Goal: Task Accomplishment & Management: Use online tool/utility

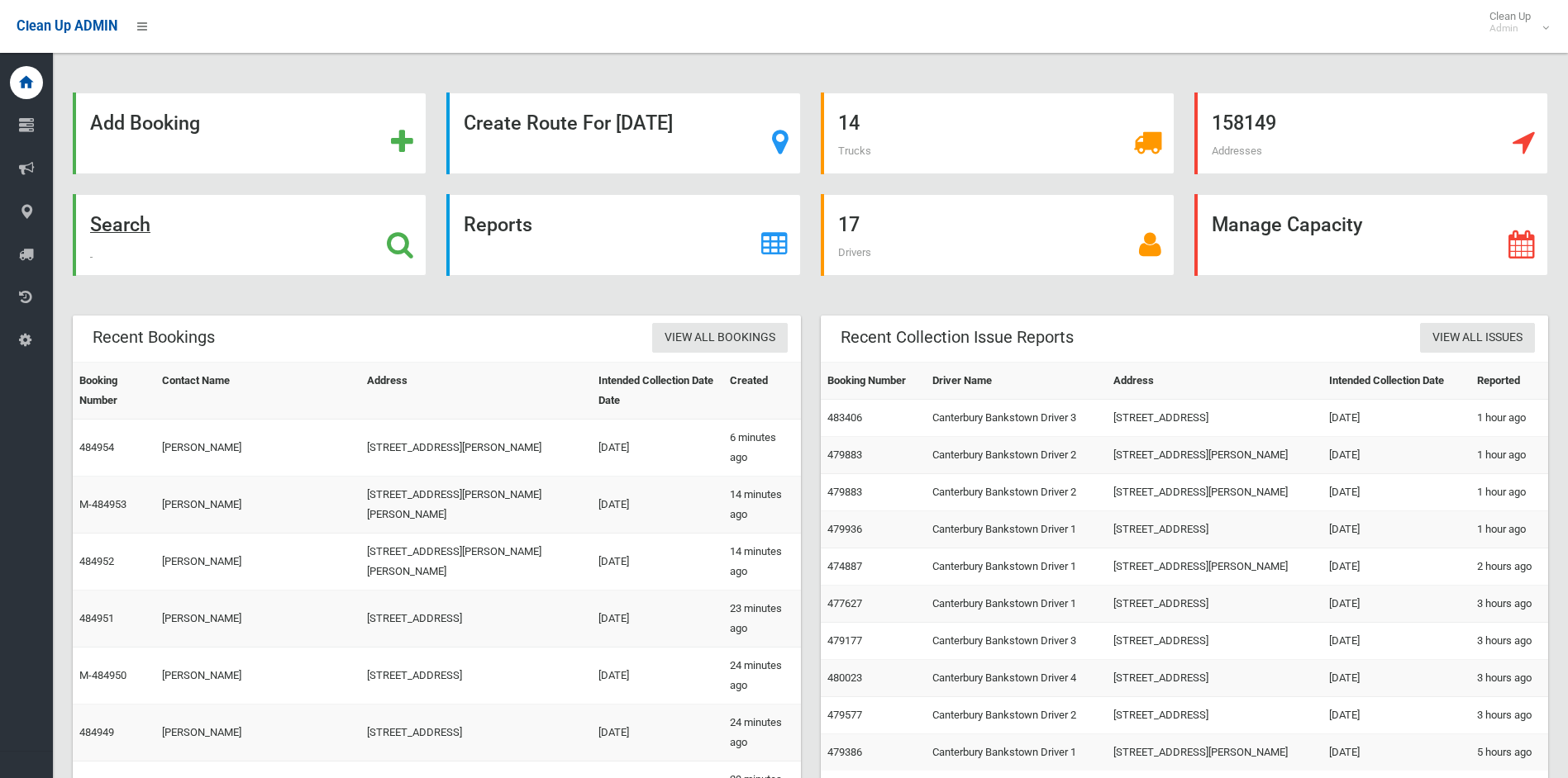
click at [125, 227] on strong "Search" at bounding box center [120, 224] width 61 height 23
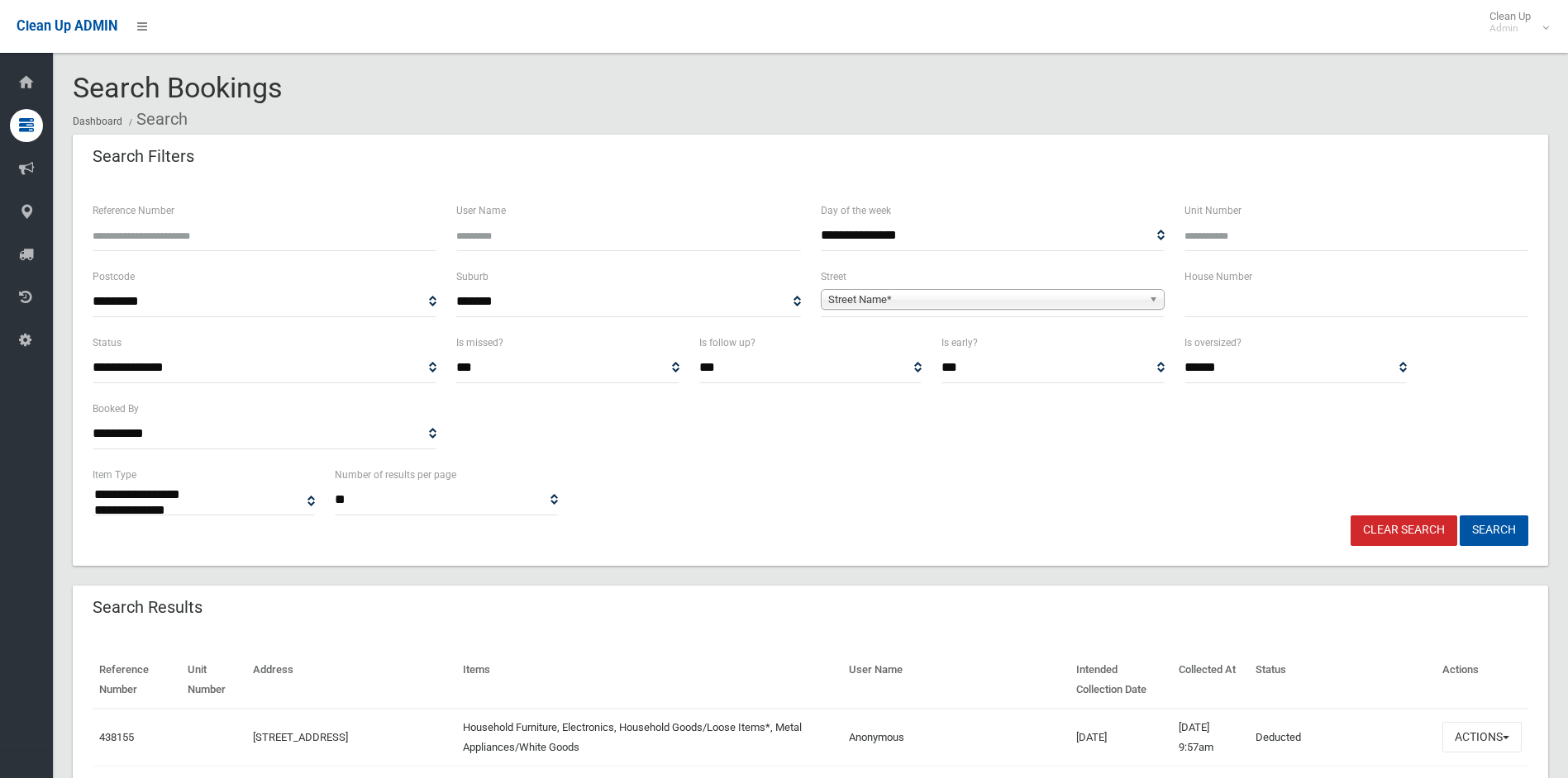
select select
click at [896, 301] on span "Street Name*" at bounding box center [985, 300] width 314 height 20
type input "*****"
click at [898, 344] on li "Highv iew Avenue (GREENACRE 2190)" at bounding box center [992, 346] width 336 height 21
drag, startPoint x: 1211, startPoint y: 315, endPoint x: 1218, endPoint y: 326, distance: 13.0
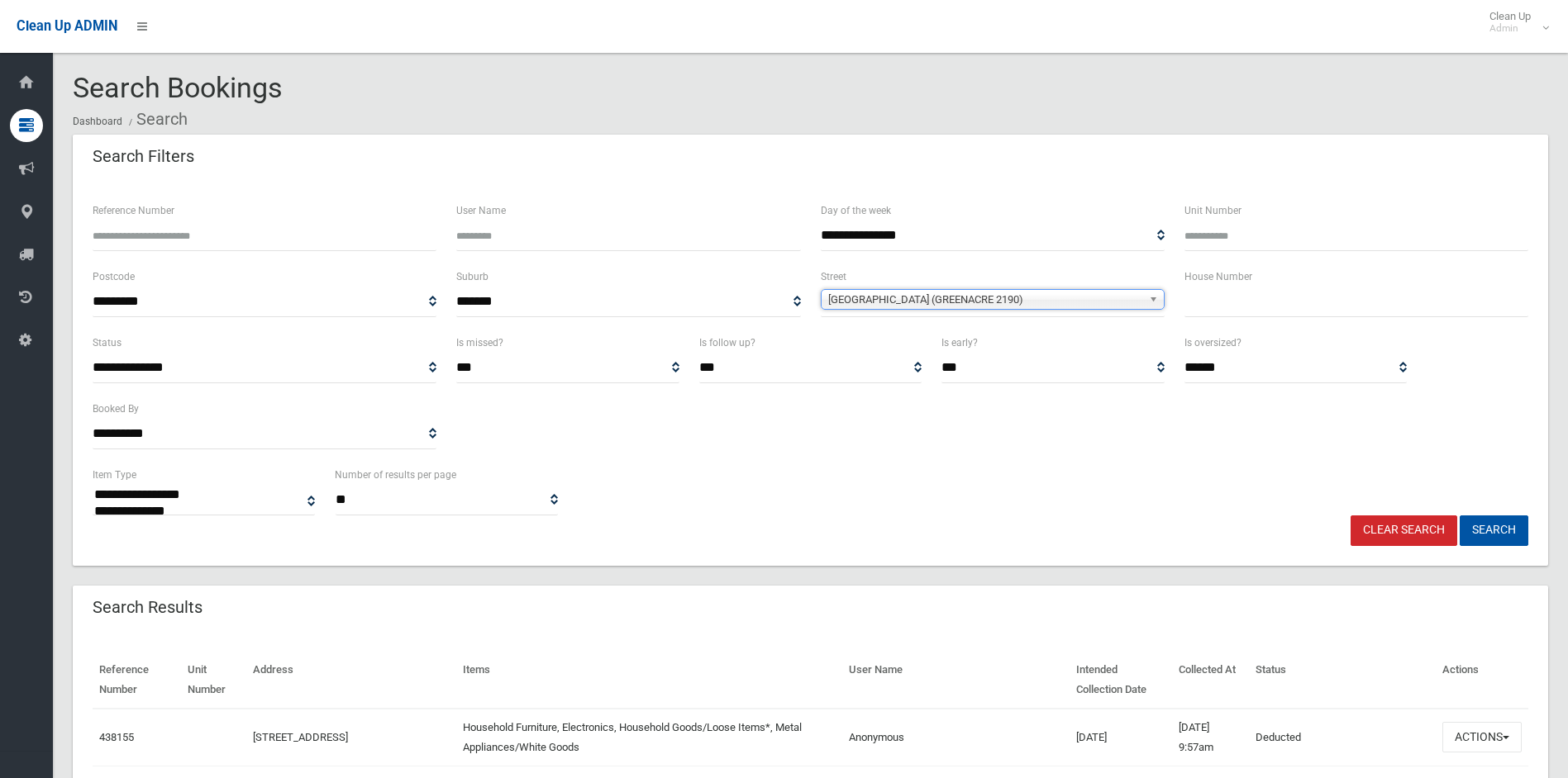
click at [1212, 315] on input "text" at bounding box center [1356, 302] width 344 height 30
type input "*"
click at [1459, 515] on button "Search" at bounding box center [1493, 530] width 69 height 30
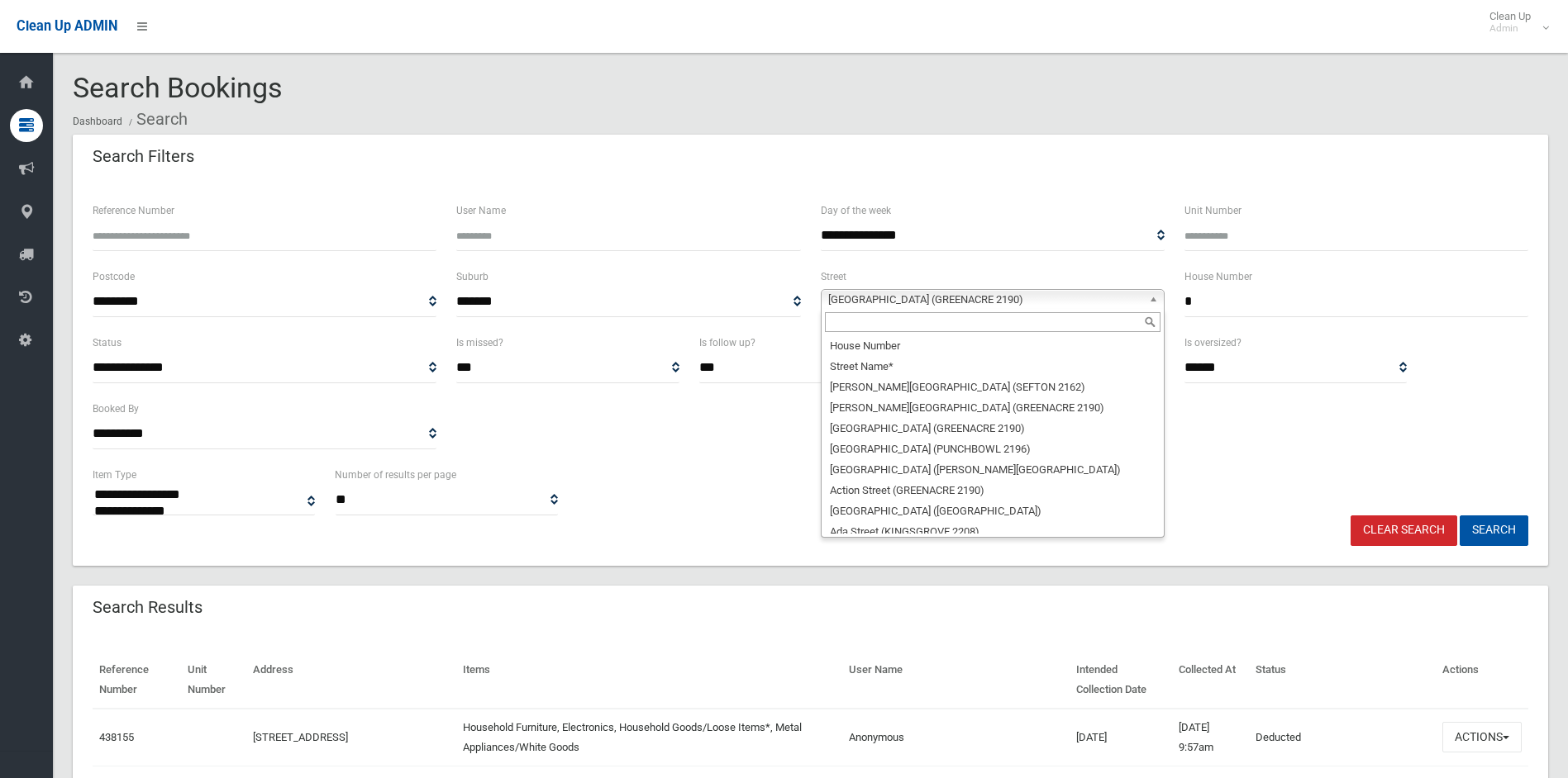
click at [910, 303] on span "Highview Avenue (GREENACRE 2190)" at bounding box center [985, 300] width 314 height 20
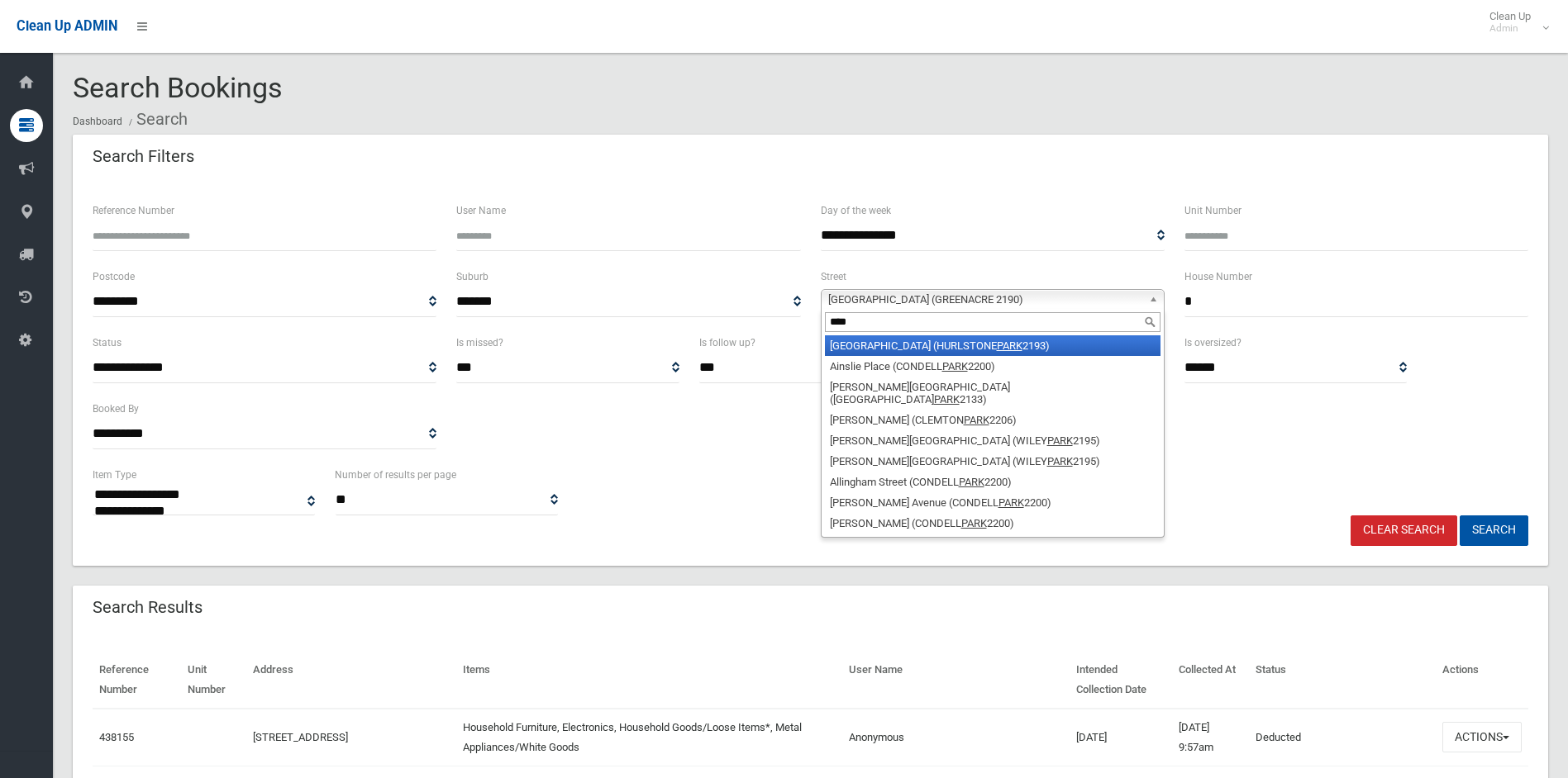
type input "****"
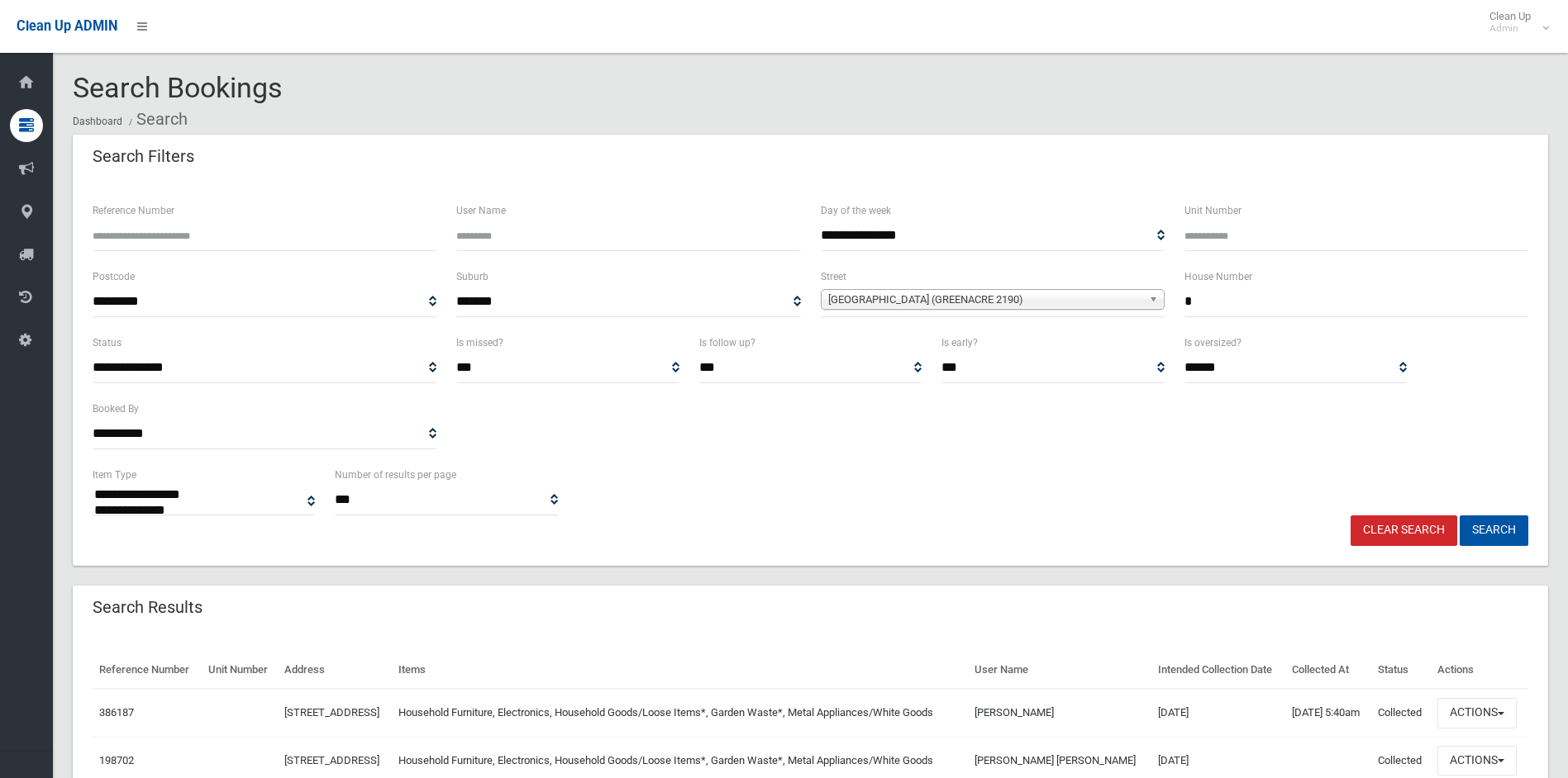
select select
click at [907, 304] on span "[GEOGRAPHIC_DATA] (GREENACRE 2190)" at bounding box center [985, 300] width 314 height 20
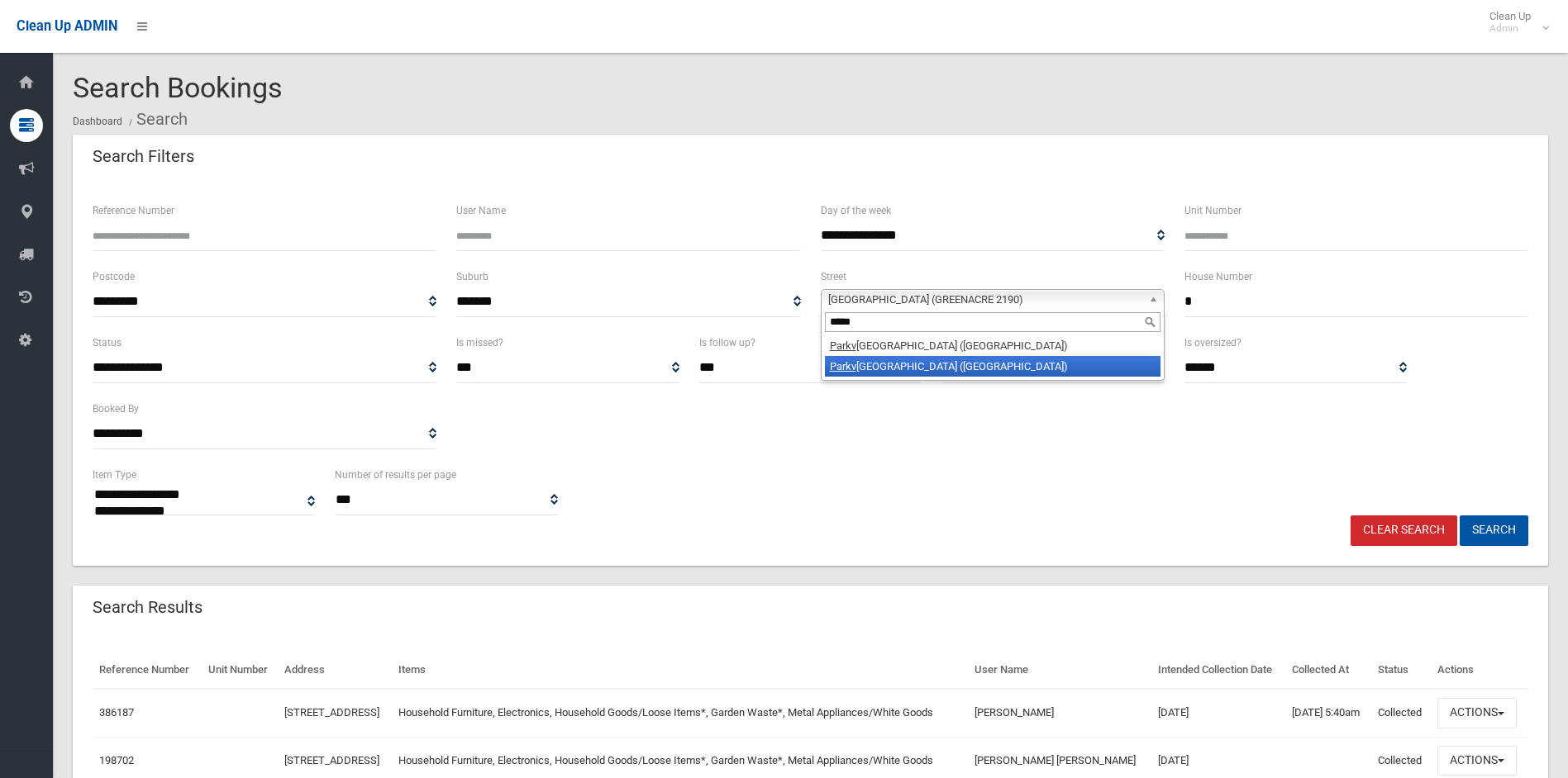
type input "*****"
click at [939, 368] on li "Parkv iew Avenue (BELFIELD 2191)" at bounding box center [992, 367] width 336 height 21
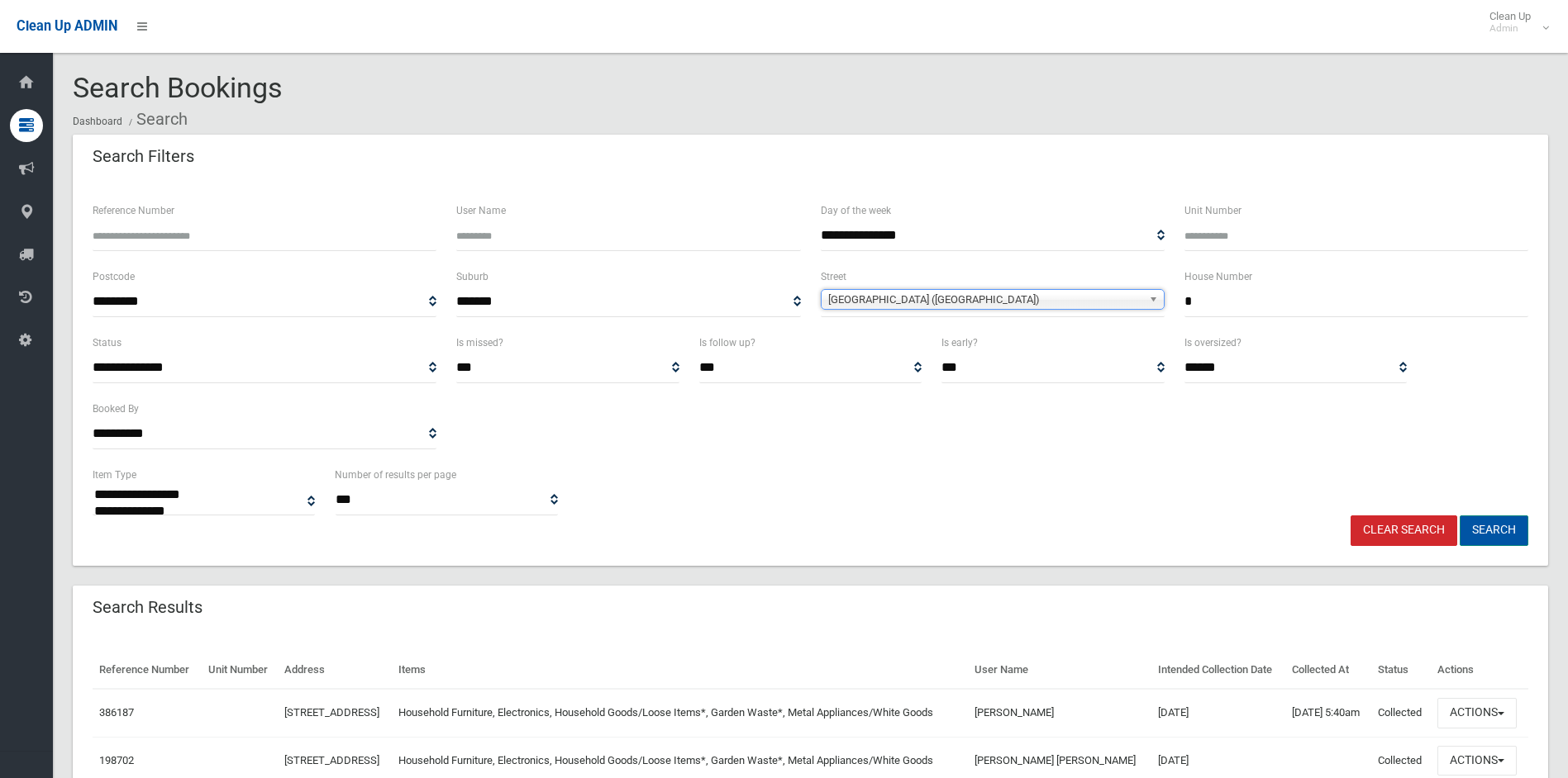
click at [1489, 531] on button "Search" at bounding box center [1493, 530] width 69 height 30
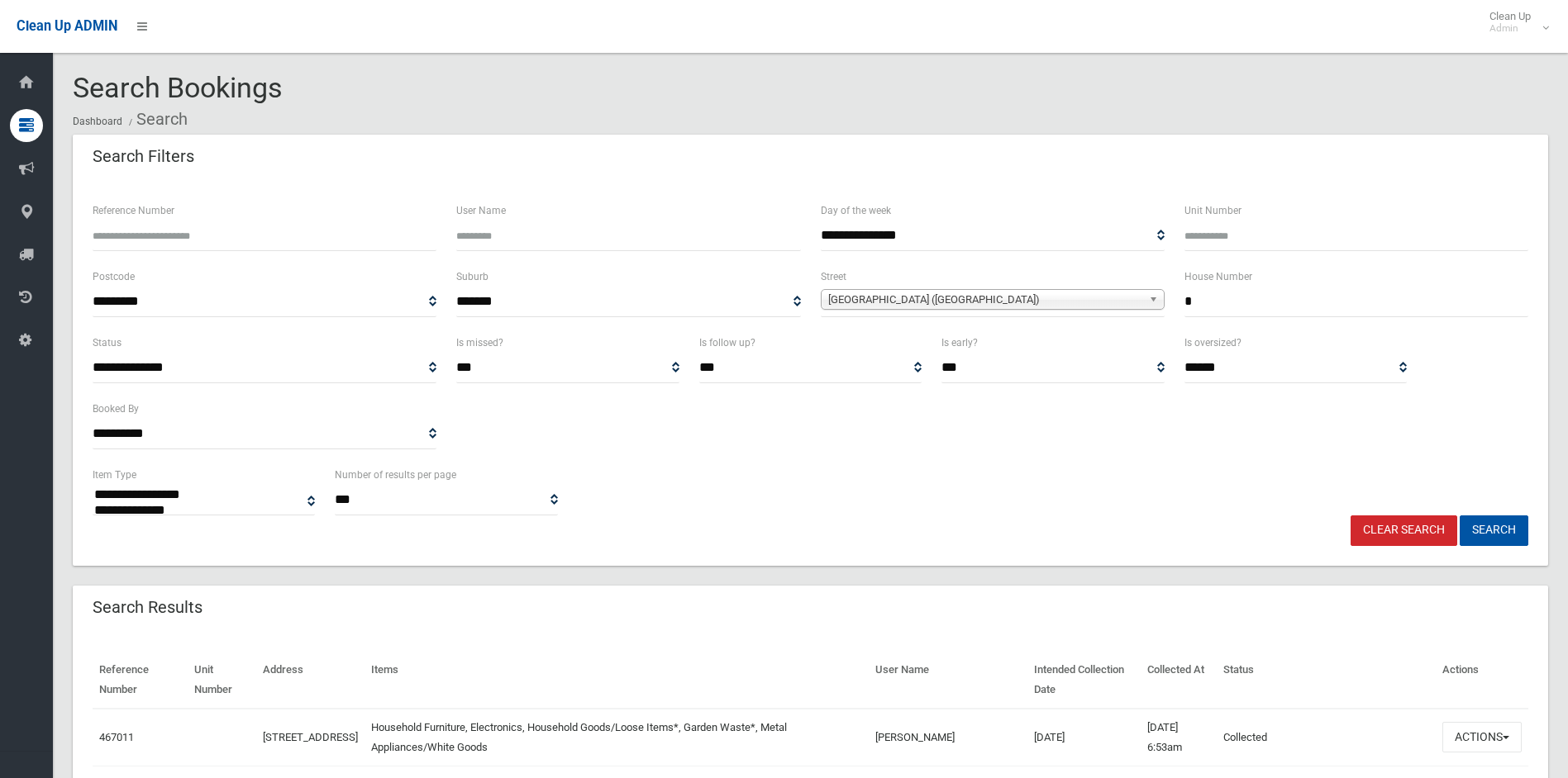
select select
click at [1055, 486] on div "**********" at bounding box center [810, 490] width 1455 height 50
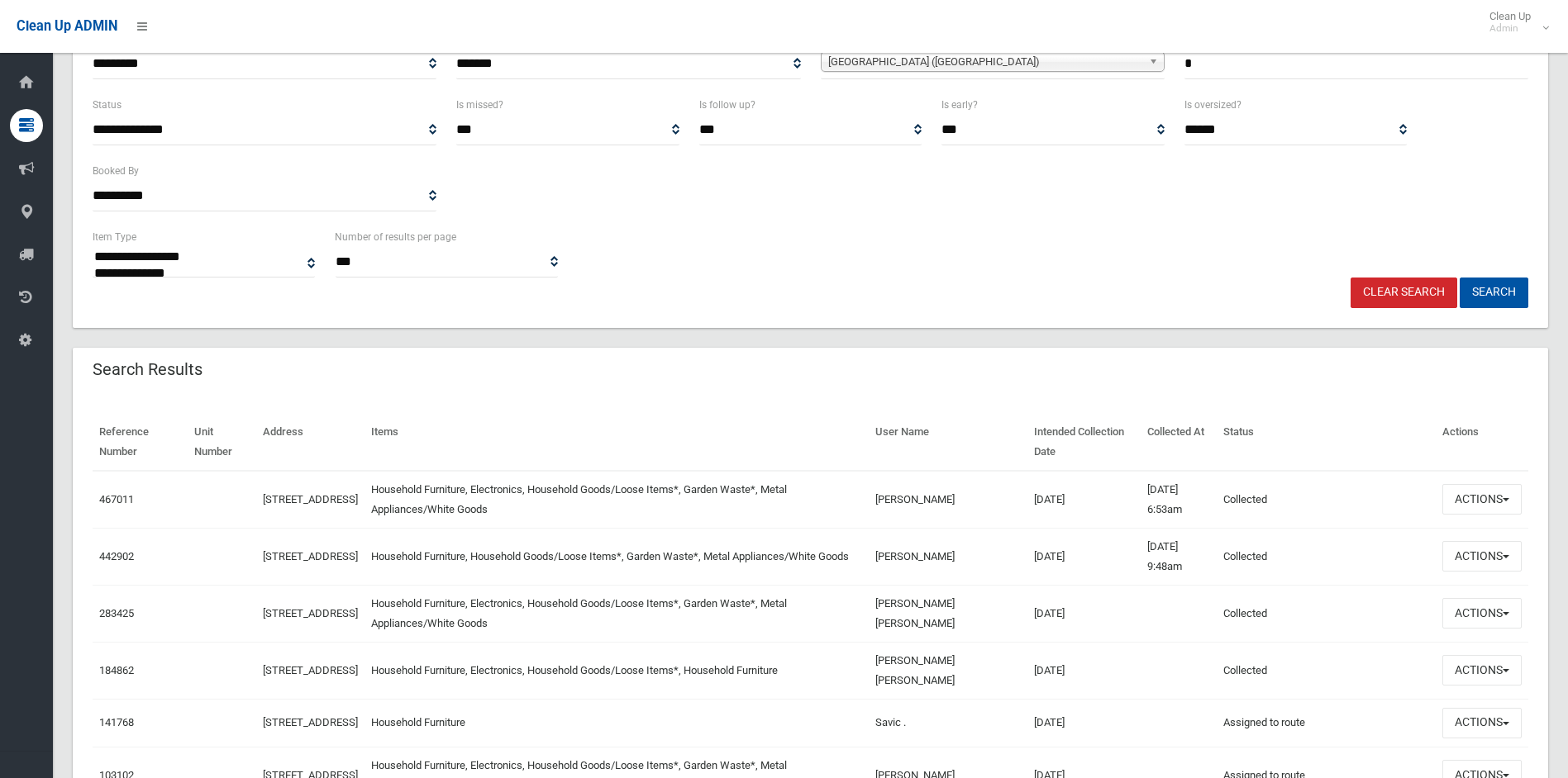
scroll to position [248, 0]
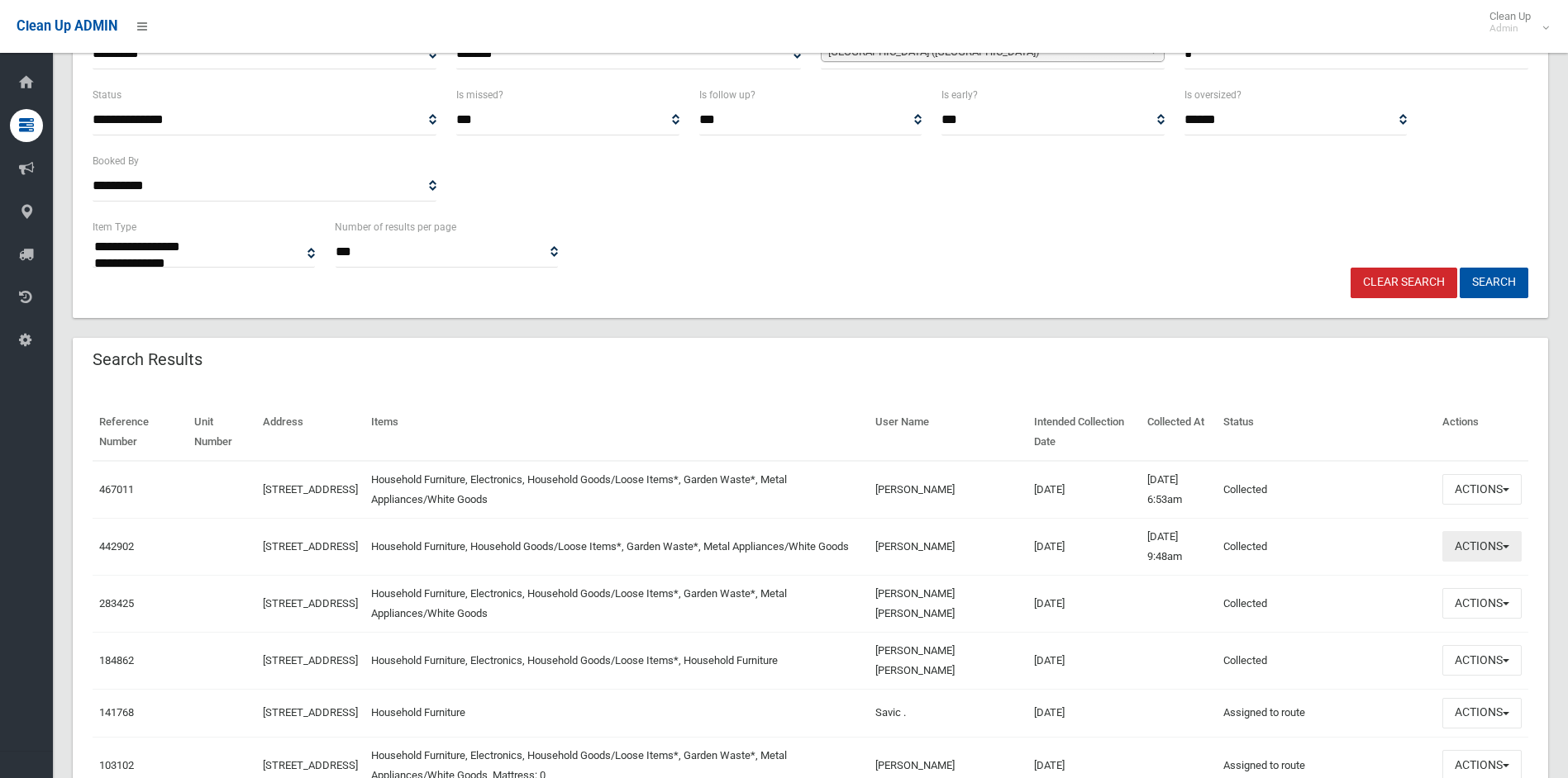
click at [1497, 541] on button "Actions" at bounding box center [1482, 546] width 79 height 30
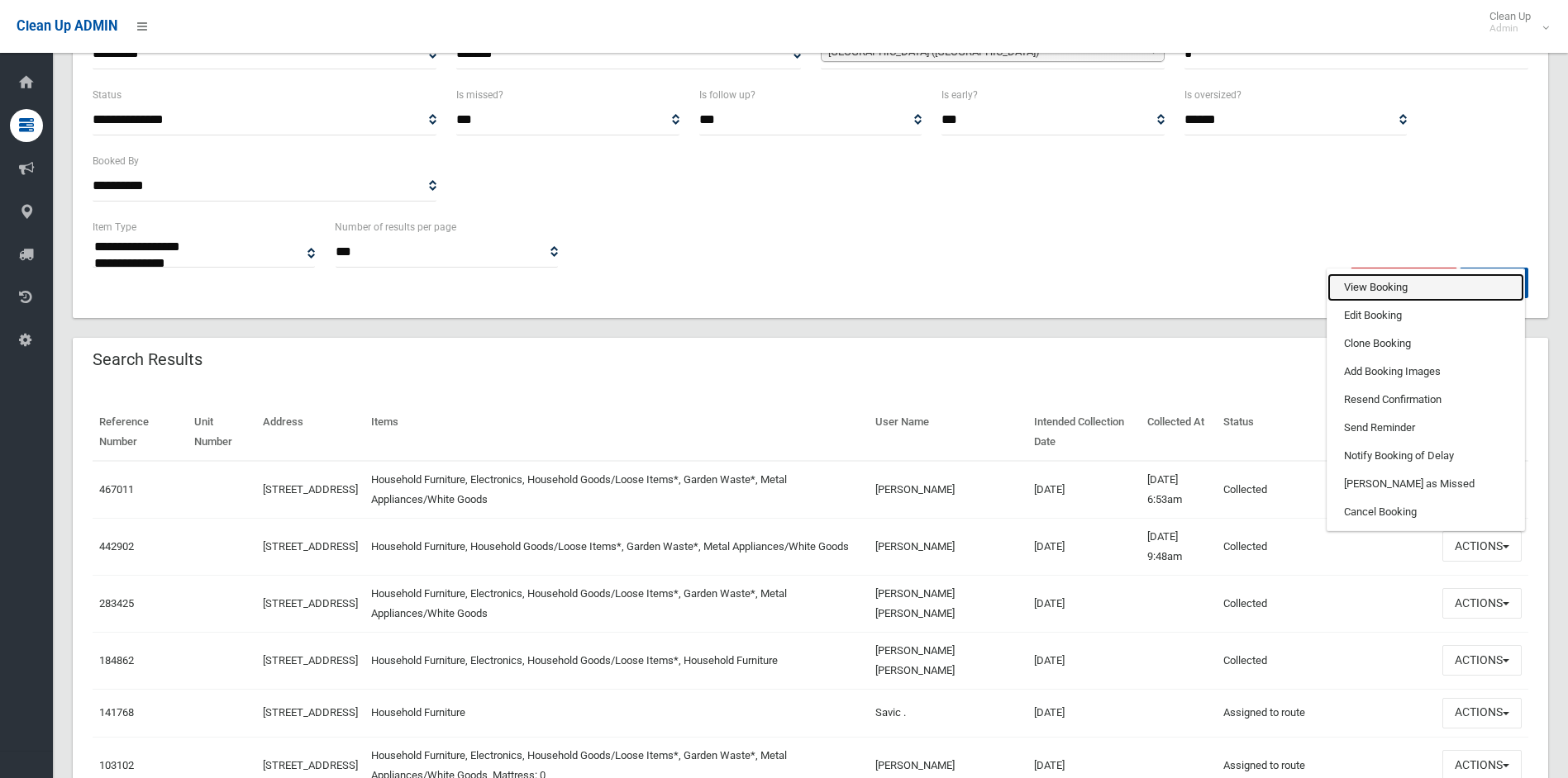
click at [1384, 295] on link "View Booking" at bounding box center [1426, 287] width 197 height 28
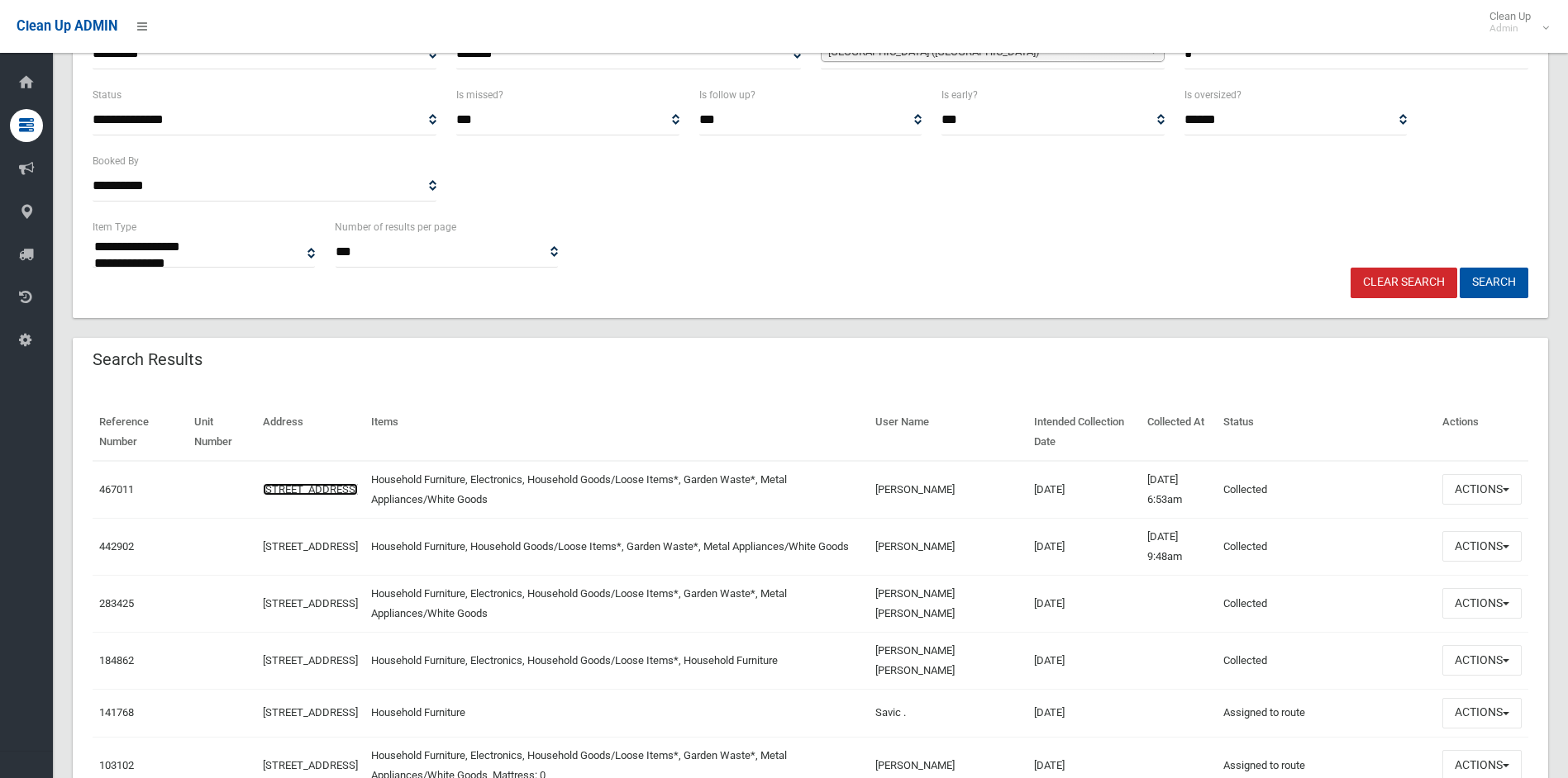
click at [357, 483] on link "5 Parkview Avenue, BELFIELD NSW 2191" at bounding box center [310, 489] width 96 height 12
click at [346, 483] on link "5 Parkview Avenue, BELFIELD NSW 2191" at bounding box center [310, 489] width 96 height 12
click at [328, 483] on link "5 Parkview Avenue, BELFIELD NSW 2191" at bounding box center [310, 489] width 96 height 12
click at [1492, 490] on button "Actions" at bounding box center [1482, 490] width 79 height 30
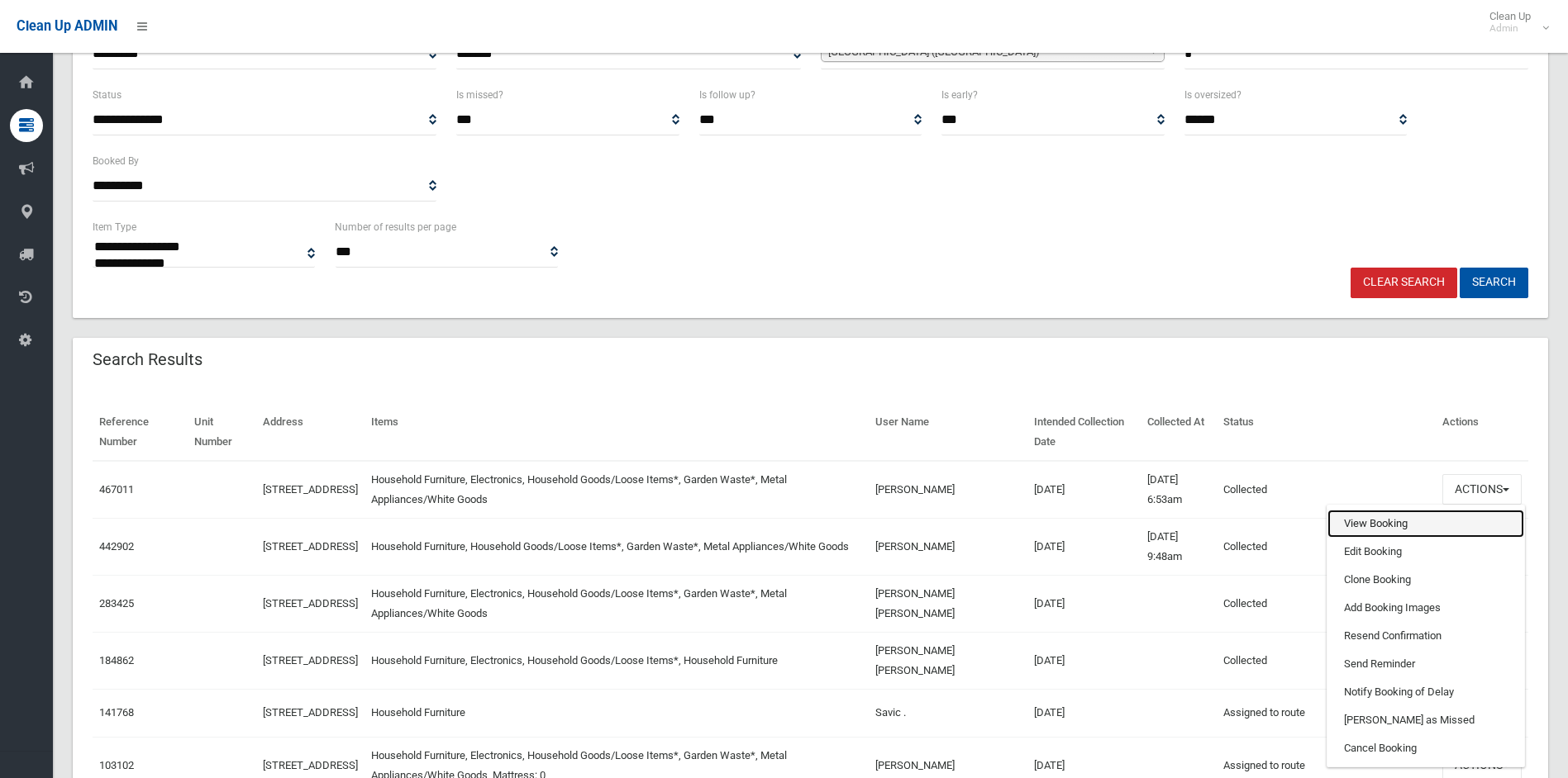
click at [1410, 527] on link "View Booking" at bounding box center [1426, 524] width 197 height 28
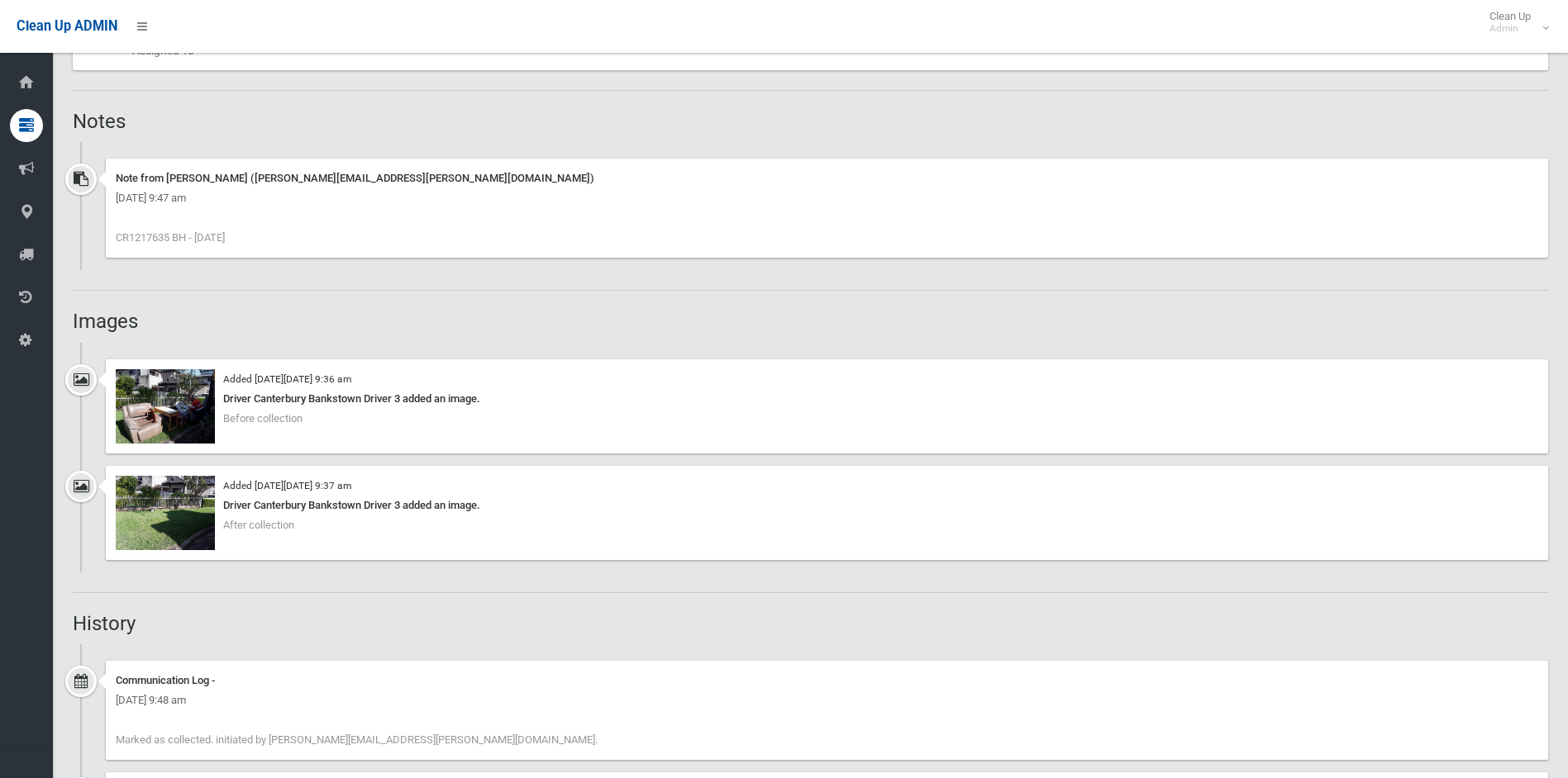
scroll to position [1157, 0]
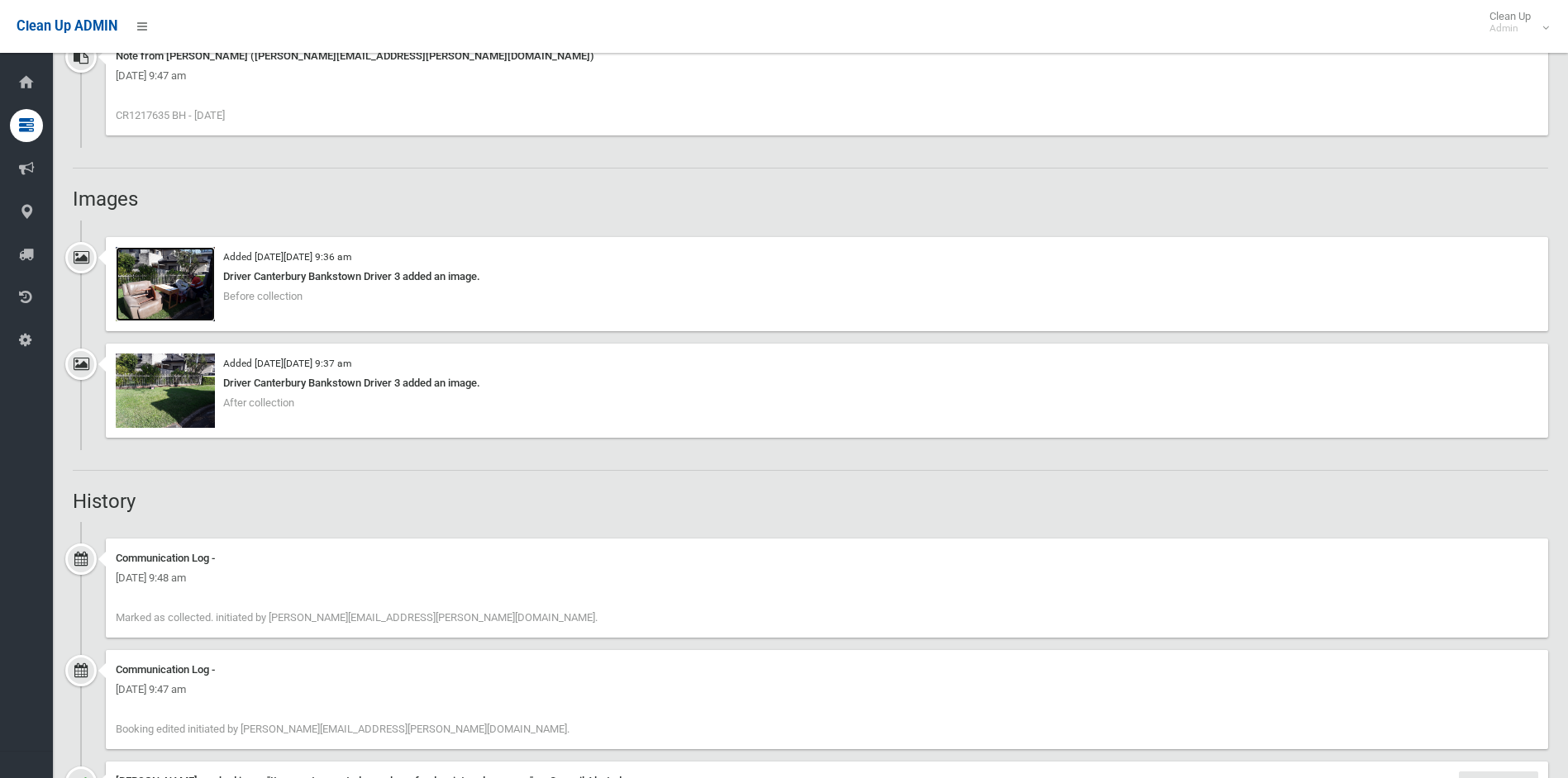
click at [170, 295] on img at bounding box center [165, 284] width 99 height 75
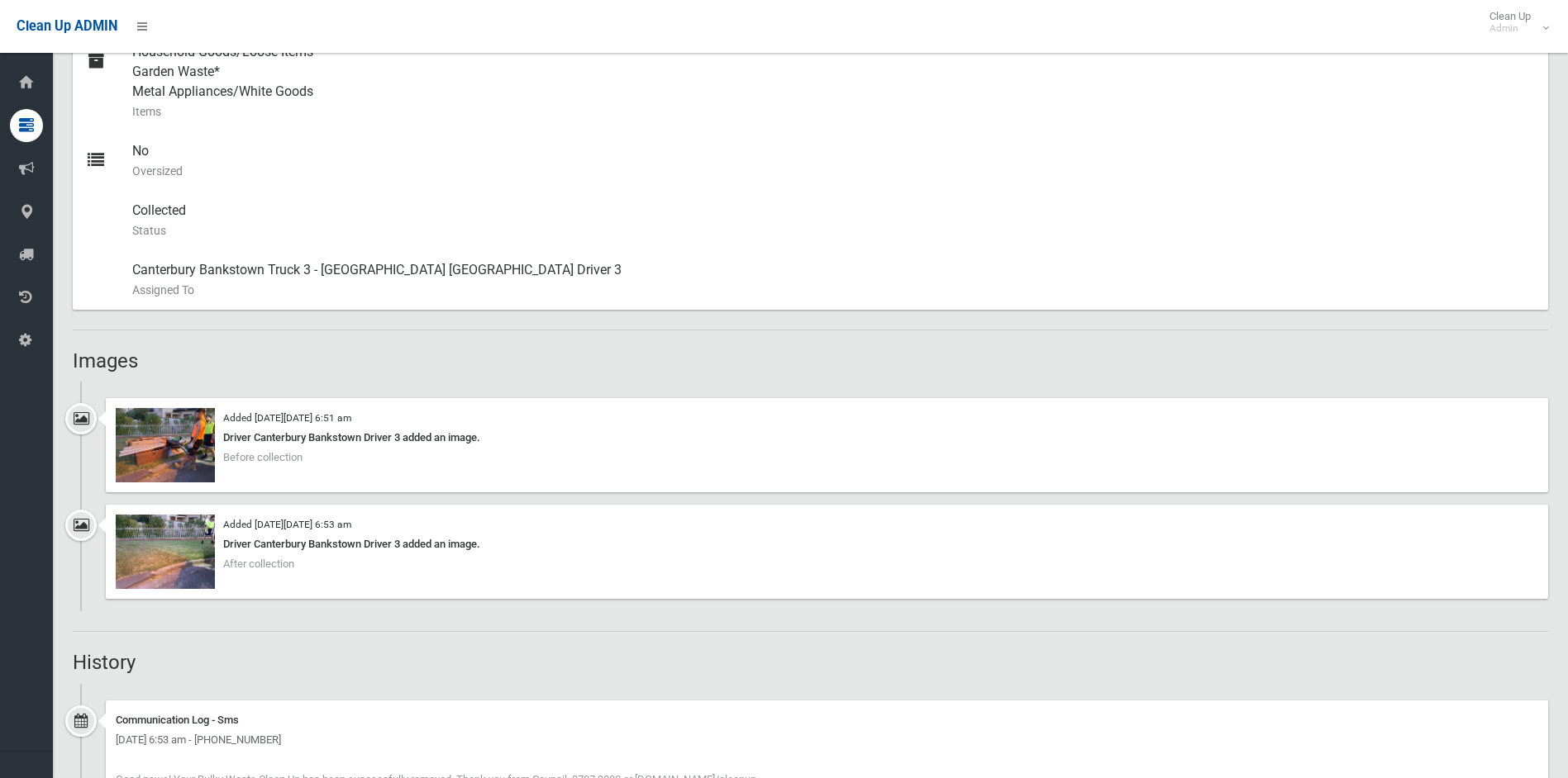
scroll to position [992, 0]
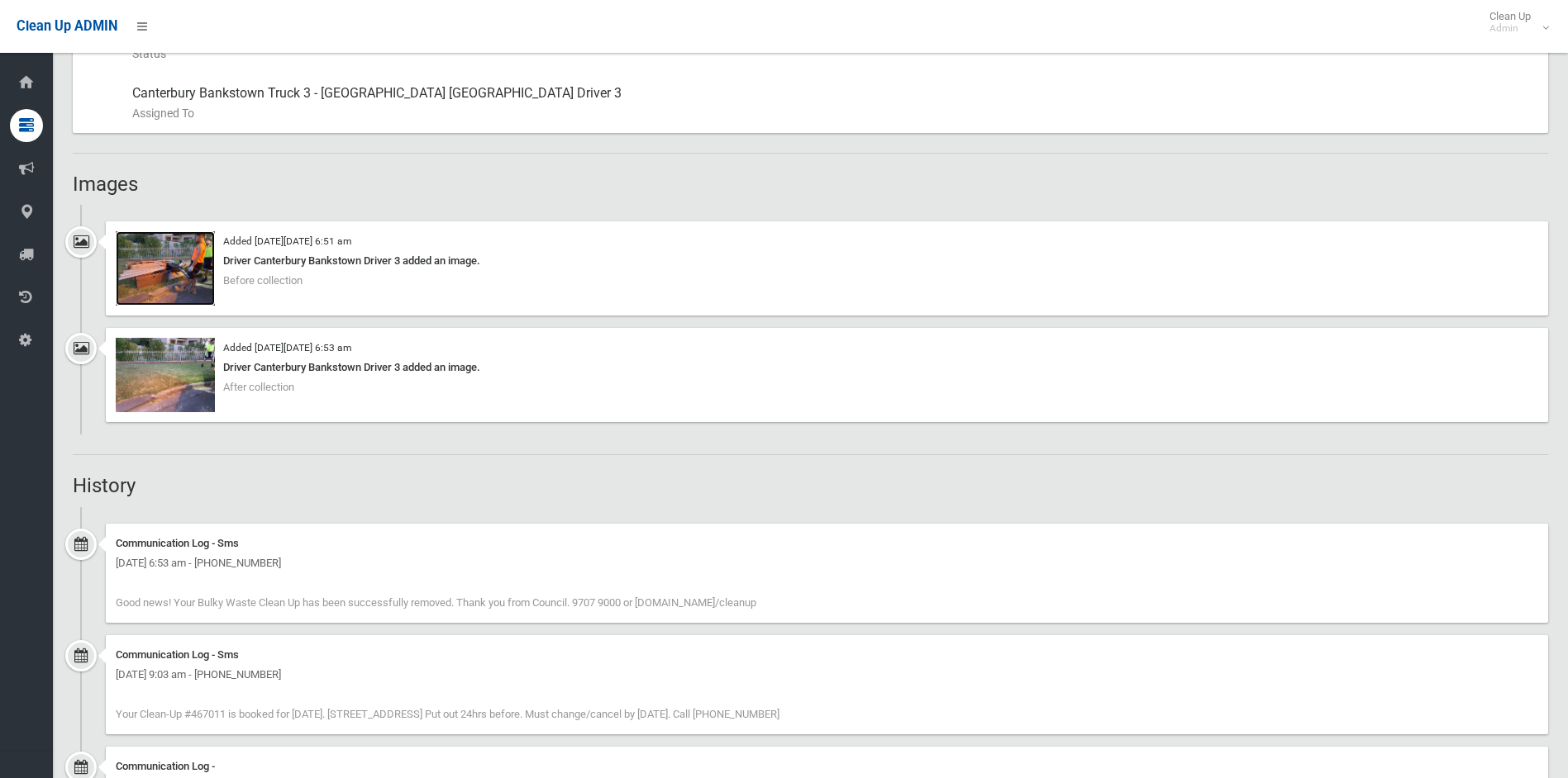
click at [184, 266] on img at bounding box center [165, 268] width 99 height 75
click at [166, 383] on img at bounding box center [165, 374] width 99 height 75
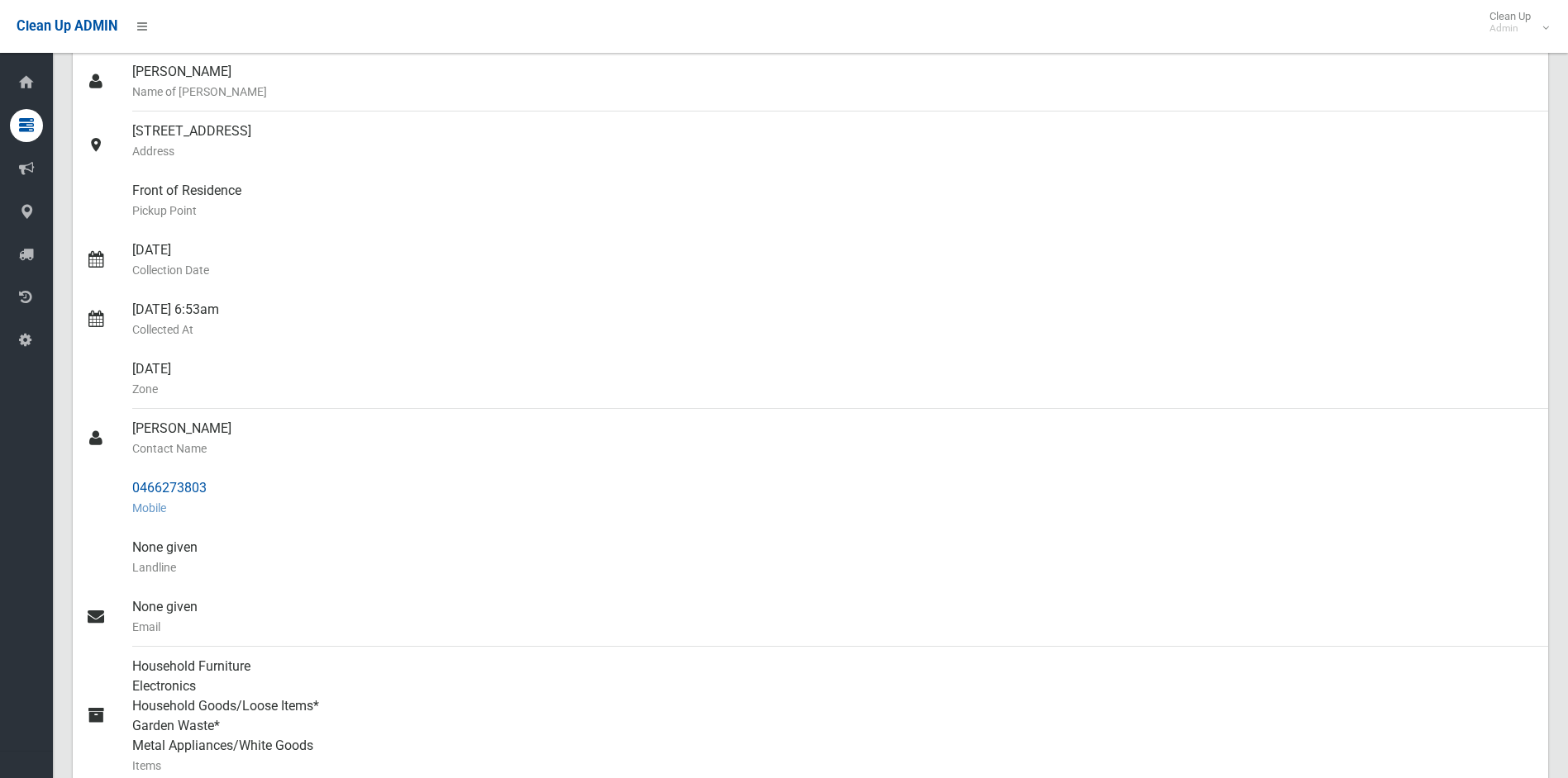
scroll to position [165, 0]
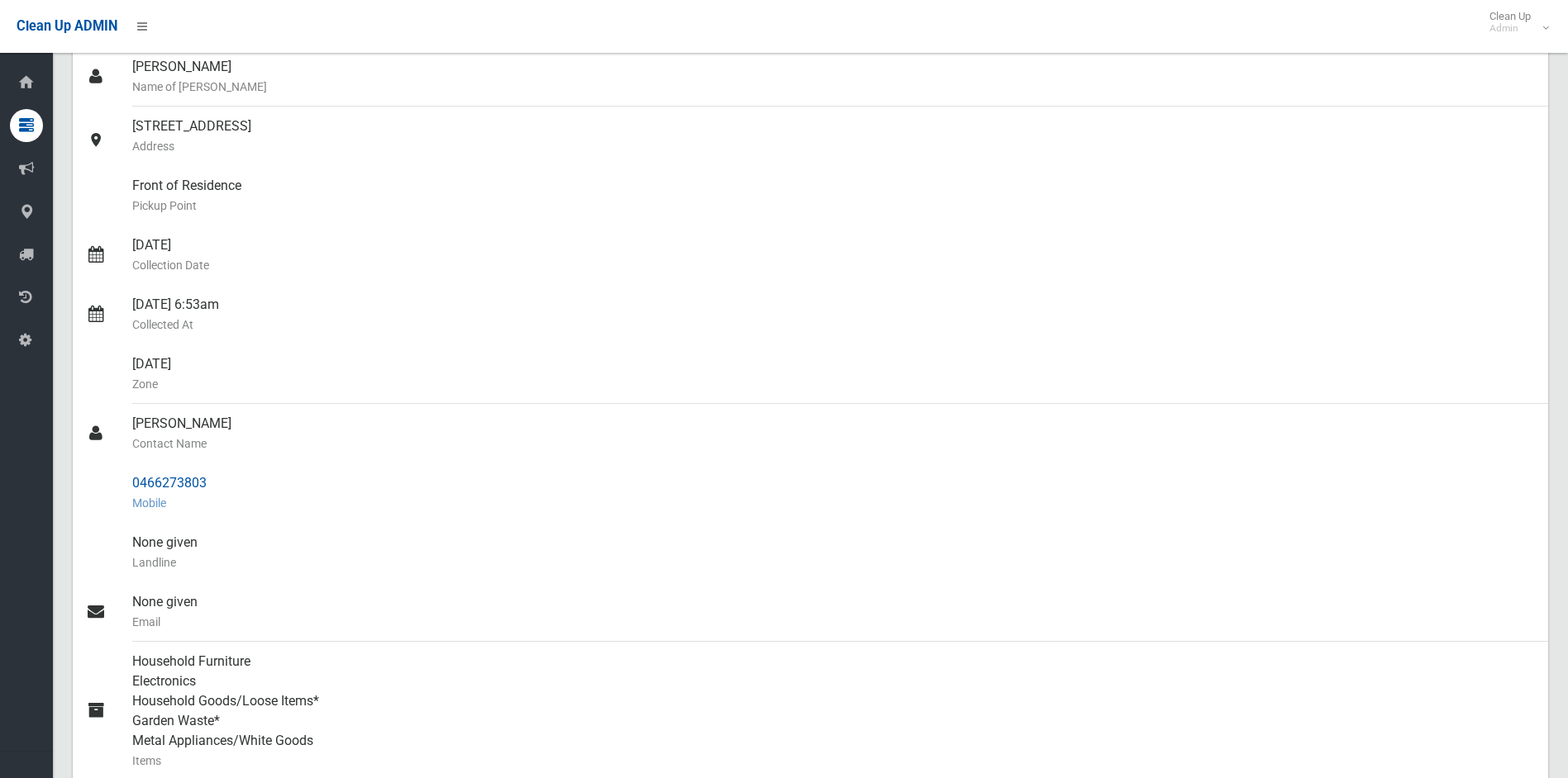
drag, startPoint x: 205, startPoint y: 482, endPoint x: 129, endPoint y: 484, distance: 76.0
click at [129, 484] on link "0466273803 Mobile" at bounding box center [810, 493] width 1475 height 60
copy link "0466273803"
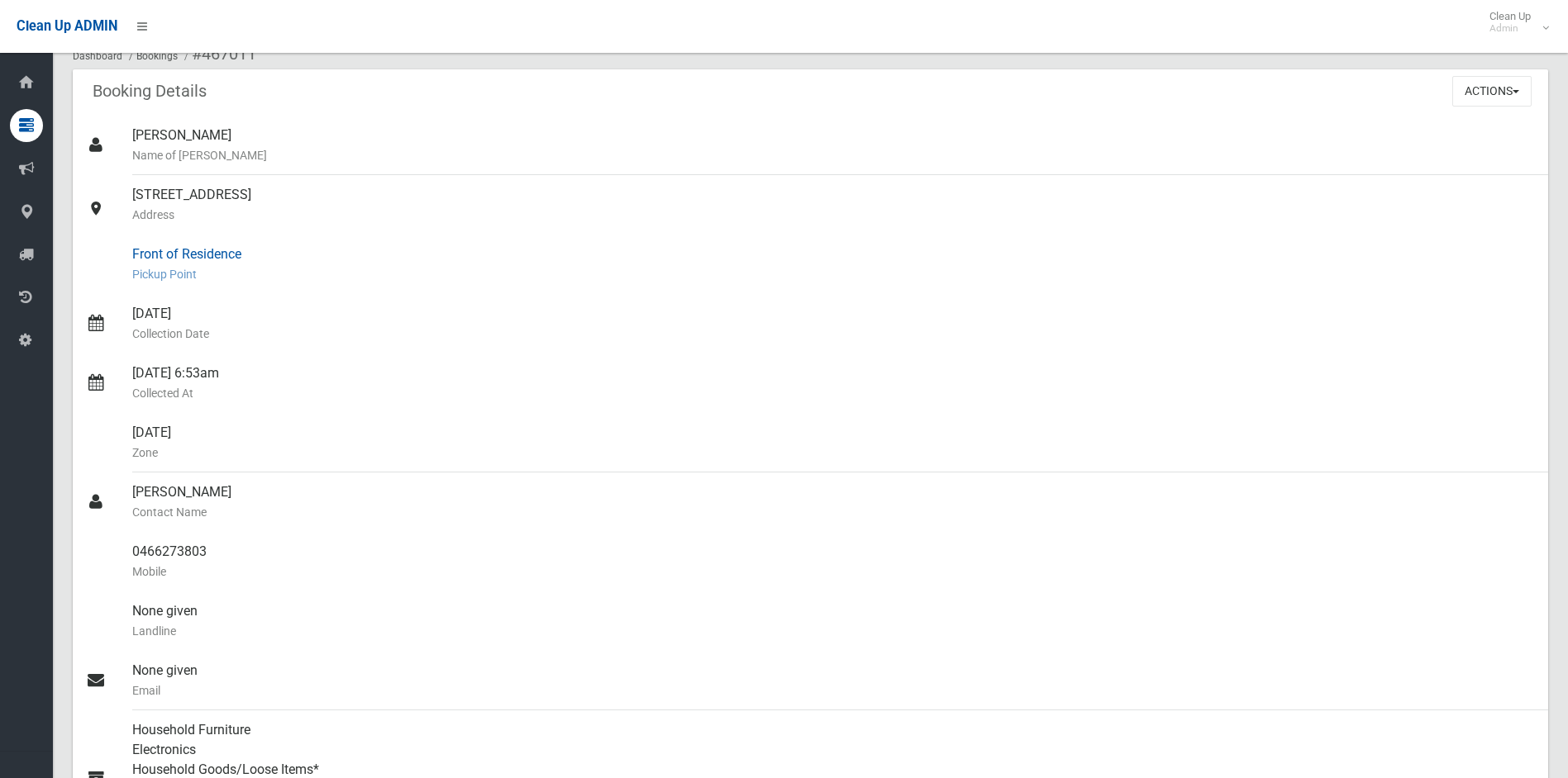
scroll to position [0, 0]
